Goal: Information Seeking & Learning: Learn about a topic

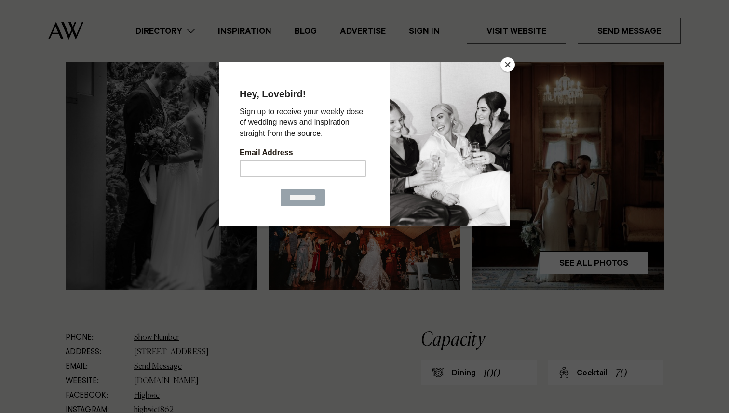
scroll to position [274, 0]
click at [506, 58] on button "Close" at bounding box center [508, 64] width 14 height 14
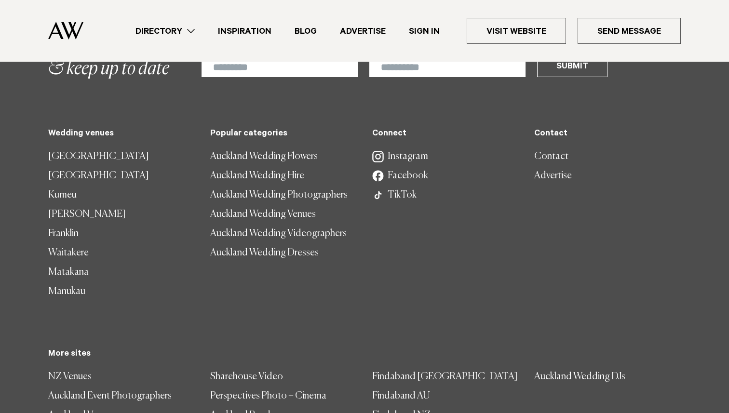
scroll to position [2268, 0]
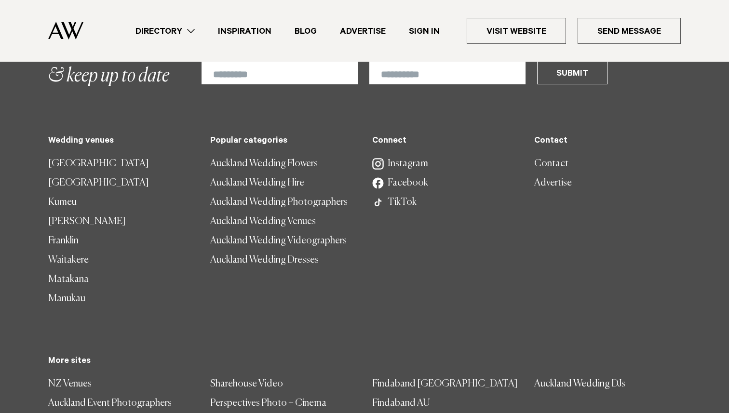
click at [63, 154] on link "[GEOGRAPHIC_DATA]" at bounding box center [121, 163] width 147 height 19
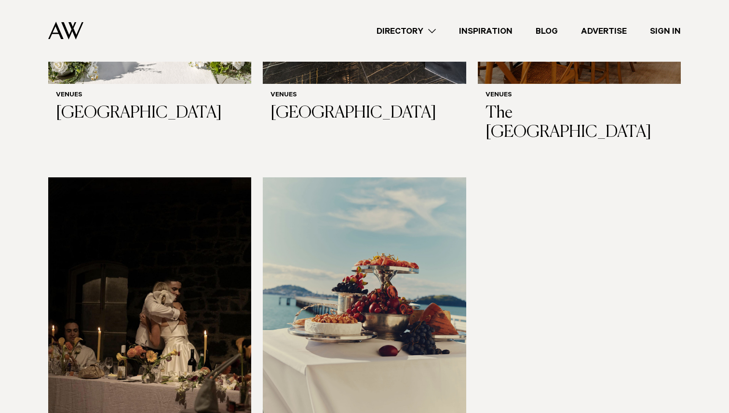
scroll to position [1670, 0]
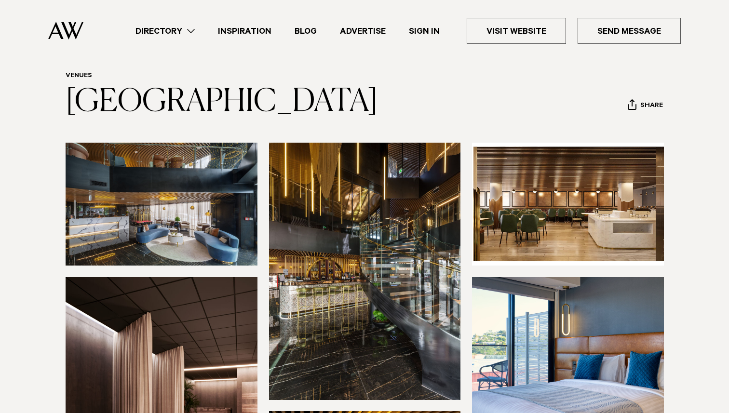
scroll to position [41, 0]
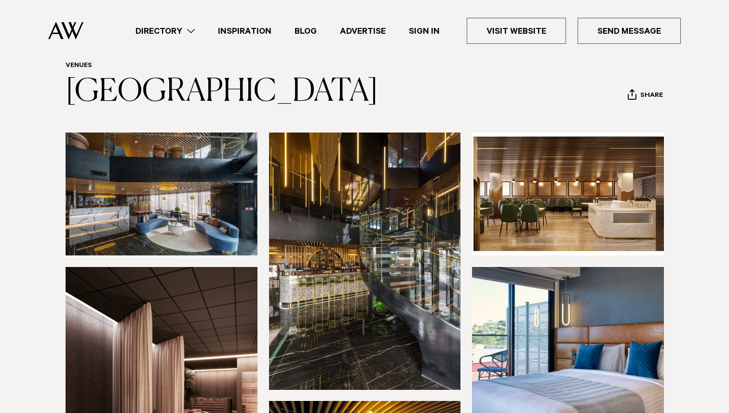
click at [196, 30] on link "Directory" at bounding box center [165, 31] width 82 height 13
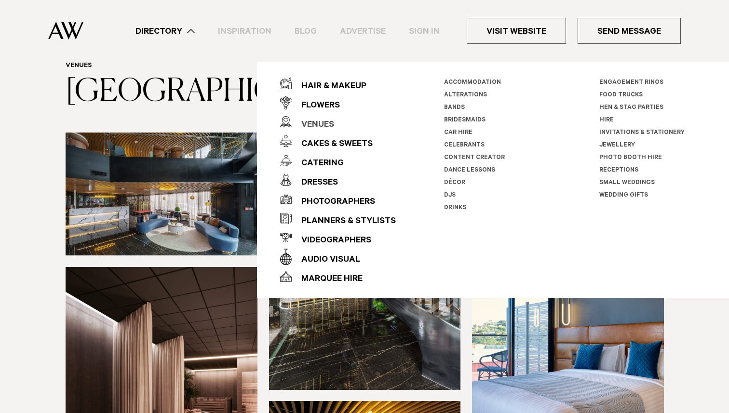
click at [327, 121] on div "Venues" at bounding box center [313, 125] width 42 height 19
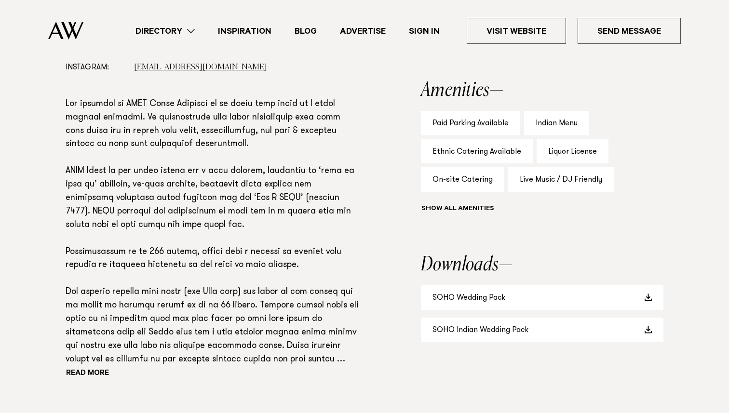
scroll to position [619, 0]
click at [649, 333] on link "SOHO Indian Wedding Pack" at bounding box center [542, 329] width 243 height 25
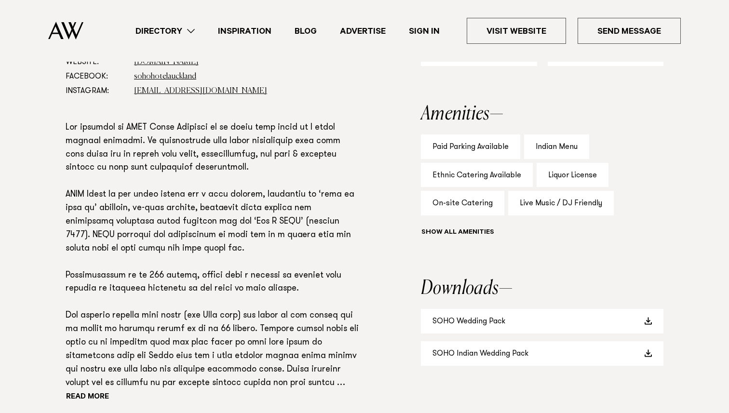
scroll to position [593, 0]
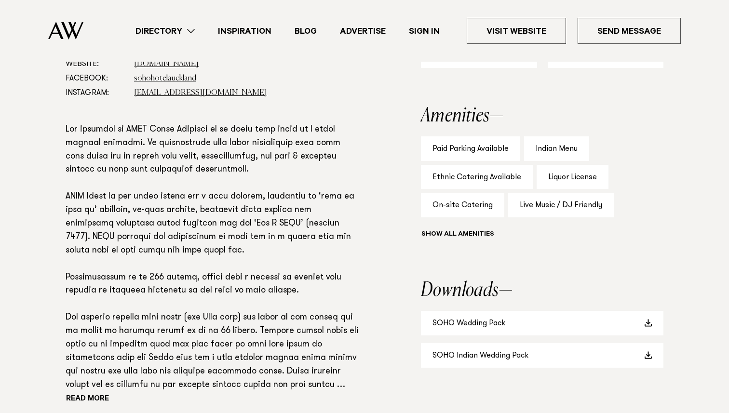
click at [505, 165] on div "Ethnic Catering Available" at bounding box center [477, 177] width 112 height 25
click at [538, 218] on div "Paid Parking Available Indian Menu Ethnic Catering Available Liquor License On-…" at bounding box center [542, 189] width 243 height 106
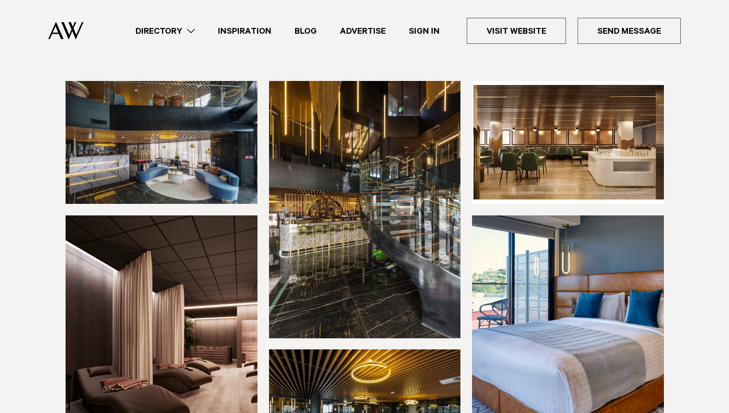
scroll to position [92, 0]
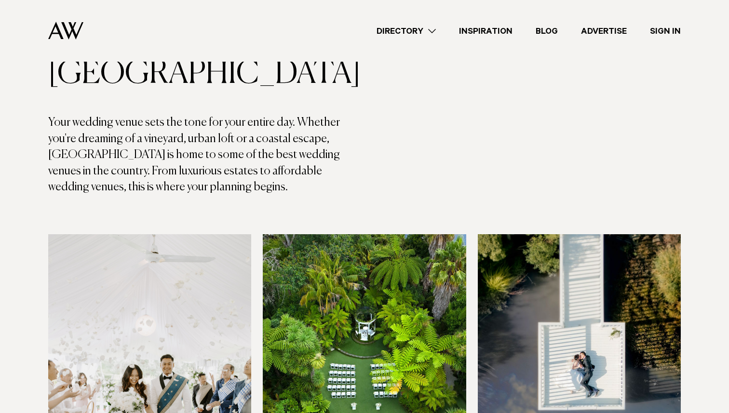
scroll to position [164, 0]
